Goal: Navigation & Orientation: Find specific page/section

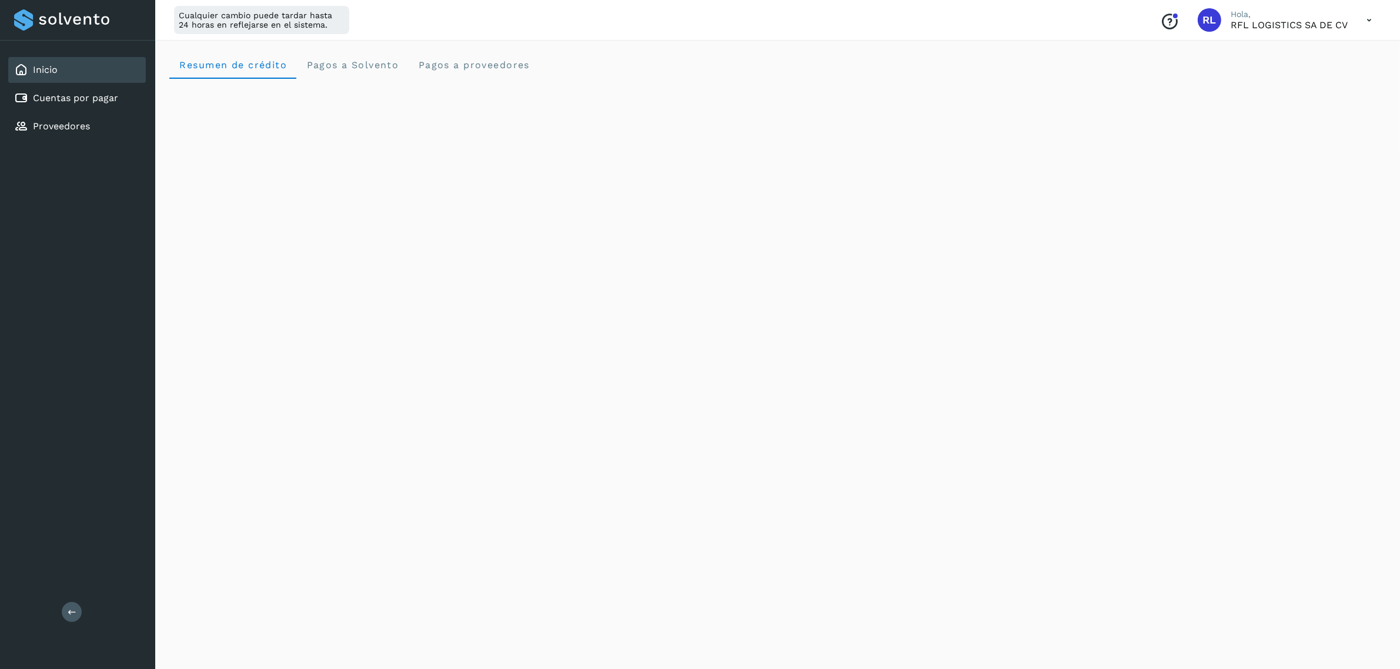
click at [121, 71] on div "Inicio" at bounding box center [77, 70] width 138 height 26
click at [113, 108] on div "Cuentas por pagar" at bounding box center [77, 98] width 138 height 26
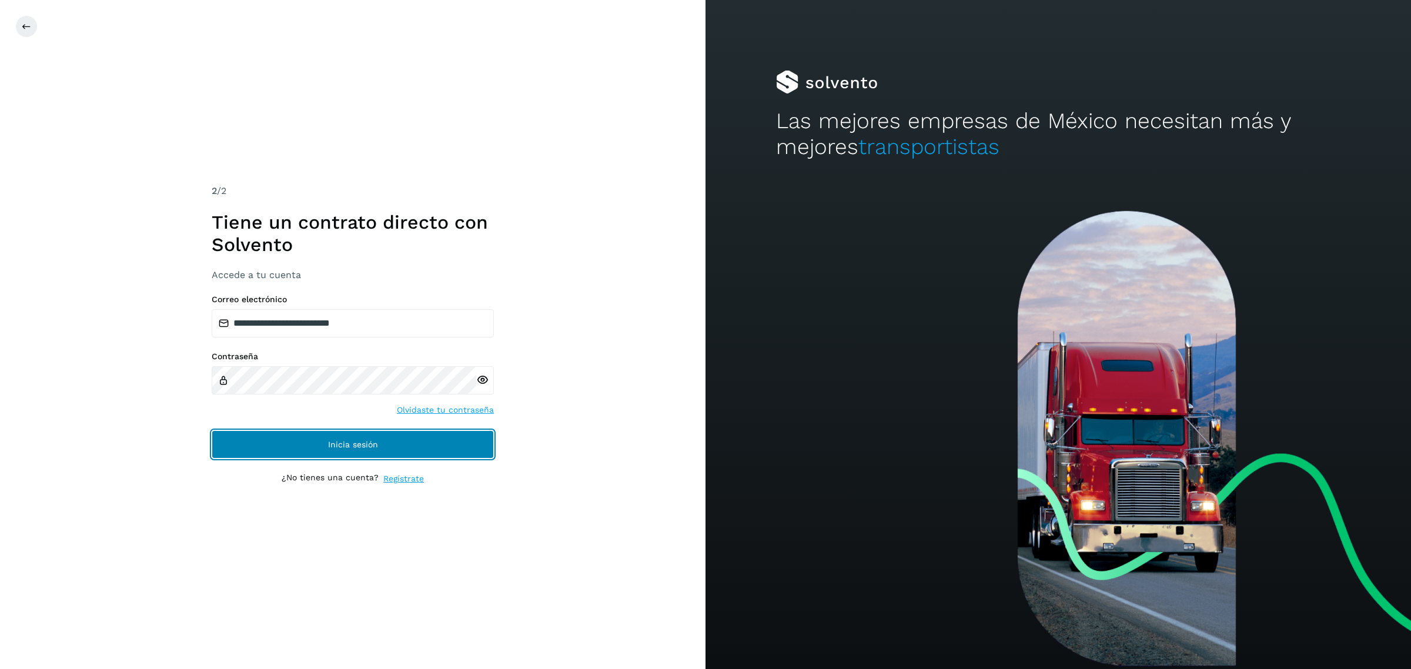
click at [380, 431] on button "Inicia sesión" at bounding box center [353, 444] width 282 height 28
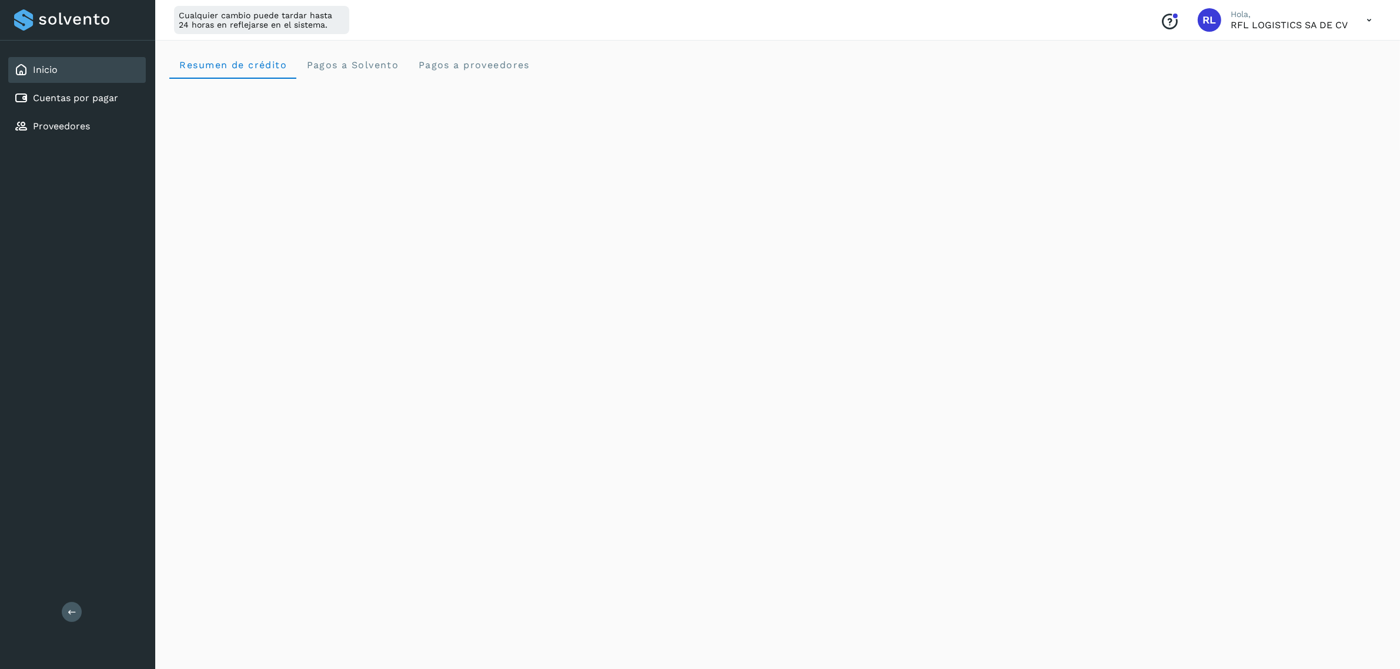
click at [102, 83] on div "Inicio Cuentas por pagar Proveedores" at bounding box center [77, 98] width 155 height 115
click at [106, 92] on link "Cuentas por pagar" at bounding box center [75, 97] width 85 height 11
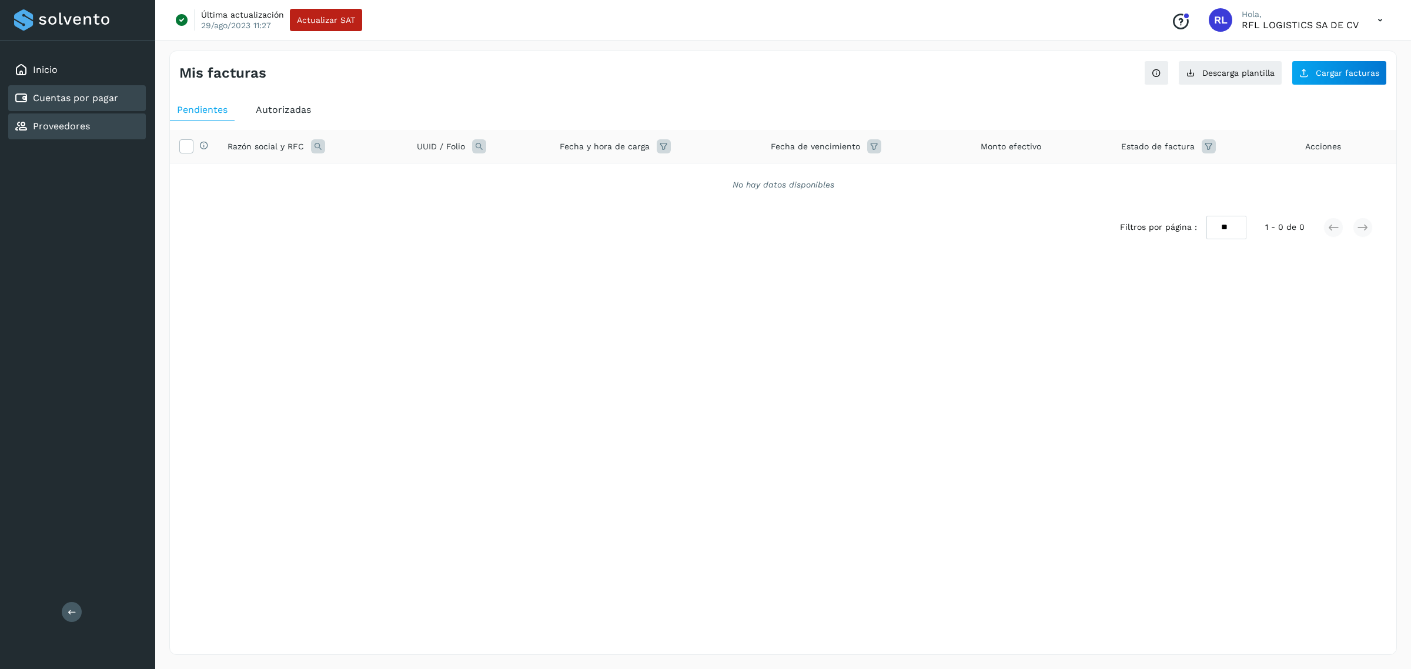
click at [119, 116] on div "Proveedores" at bounding box center [77, 126] width 138 height 26
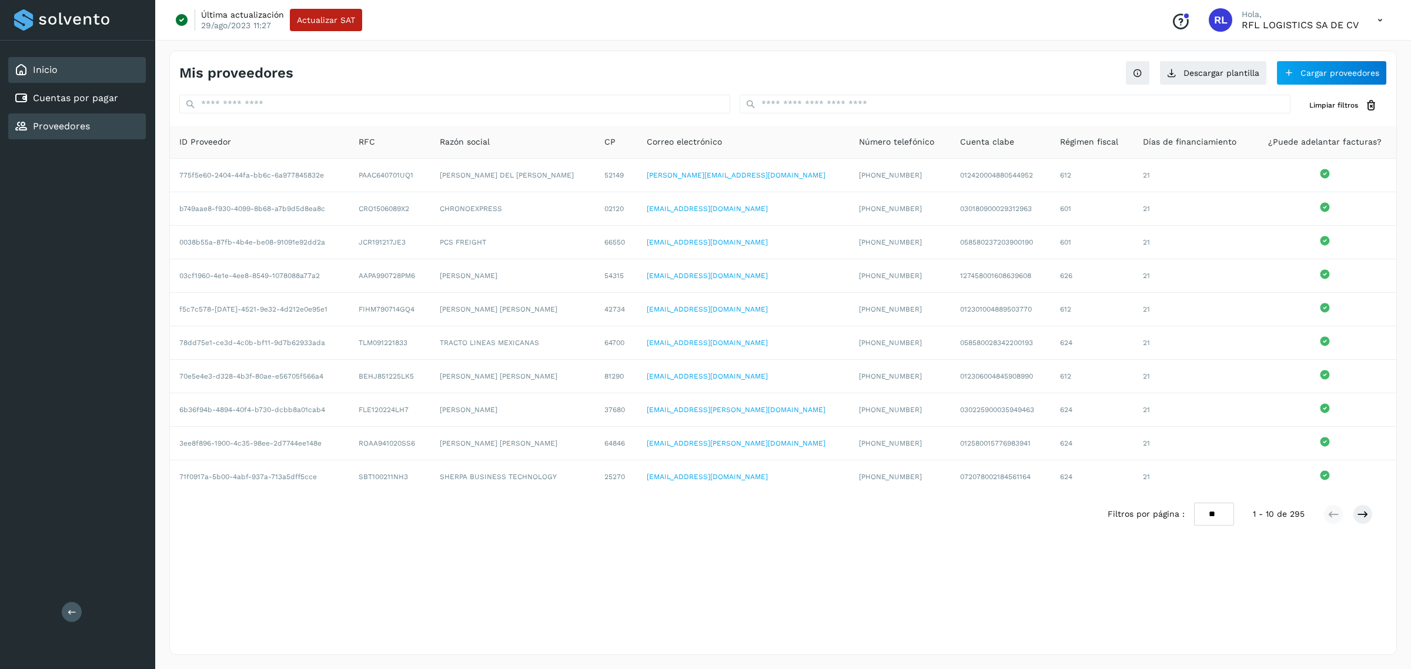
click at [110, 72] on div "Inicio" at bounding box center [77, 70] width 138 height 26
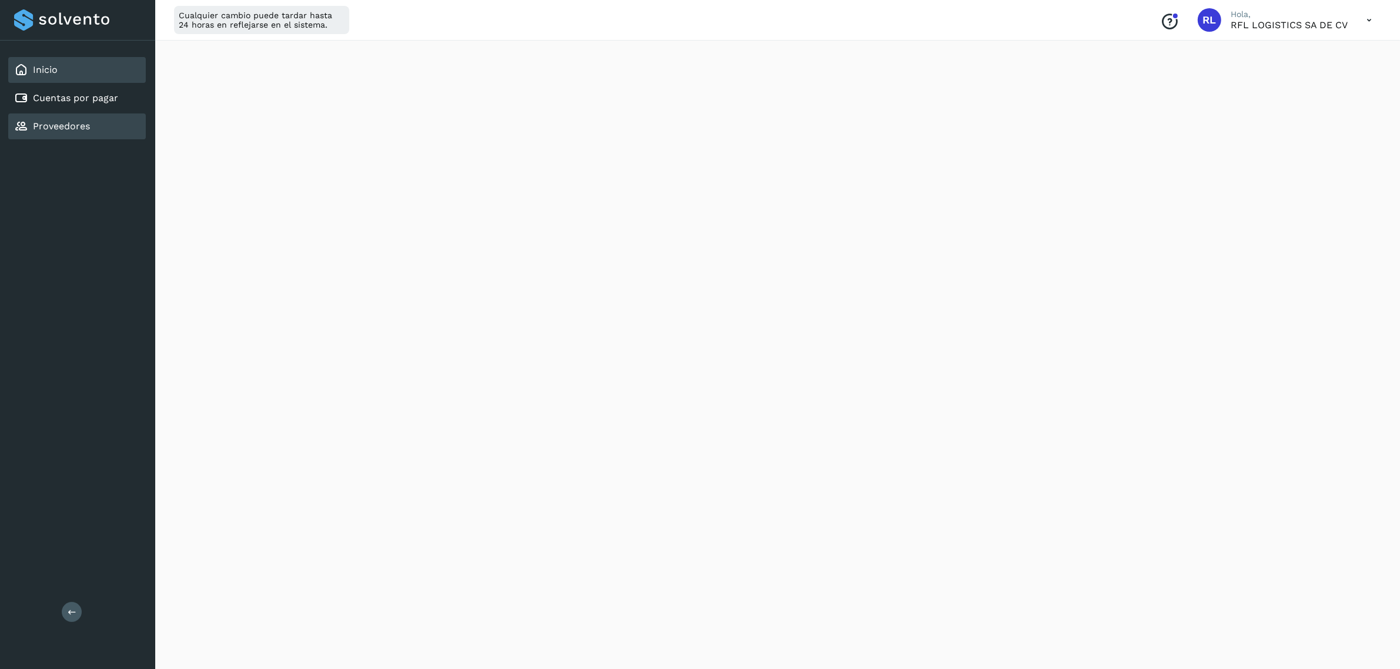
scroll to position [86, 0]
click at [92, 101] on link "Cuentas por pagar" at bounding box center [75, 97] width 85 height 11
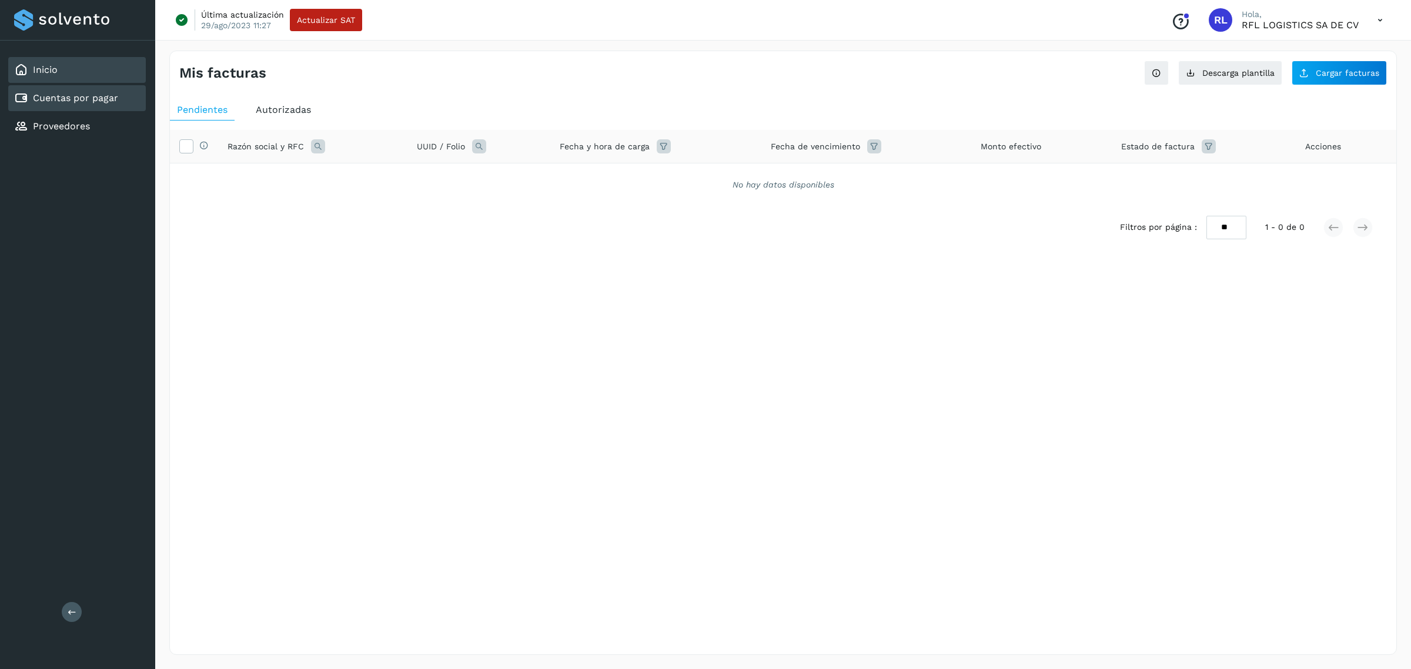
click at [89, 66] on div "Inicio" at bounding box center [77, 70] width 138 height 26
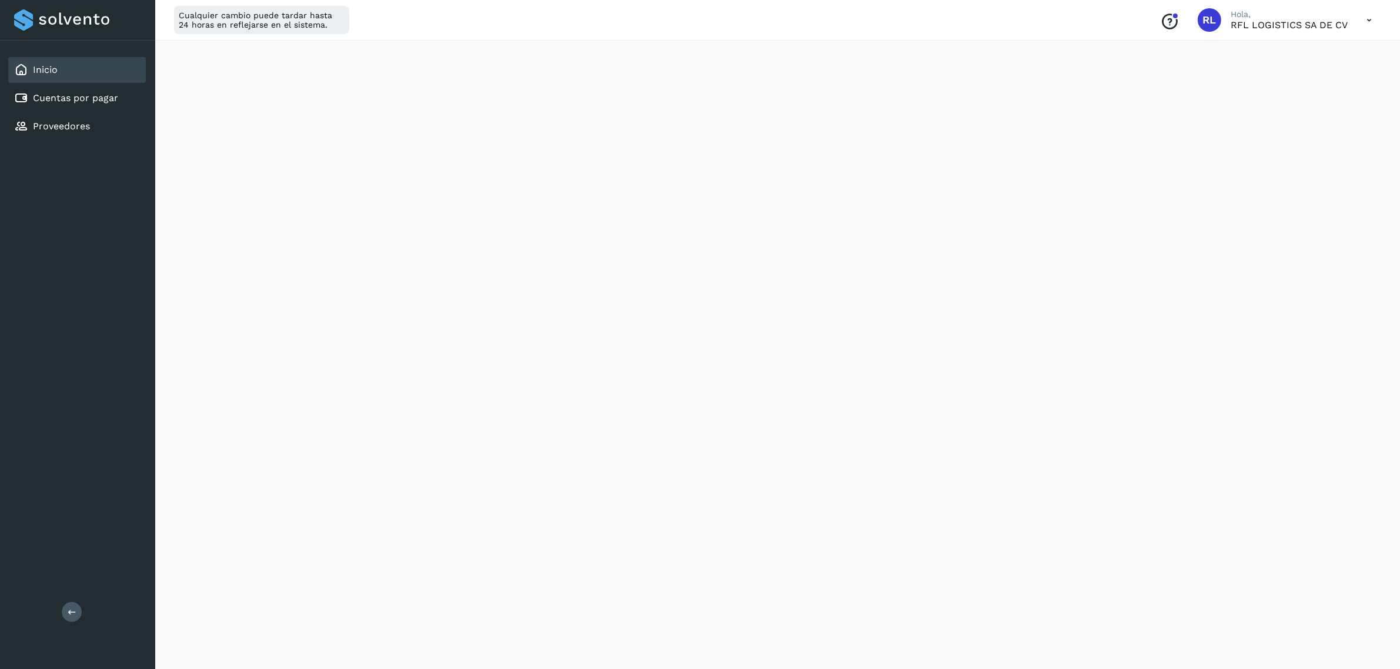
scroll to position [467, 0]
